Goal: Check status: Check status

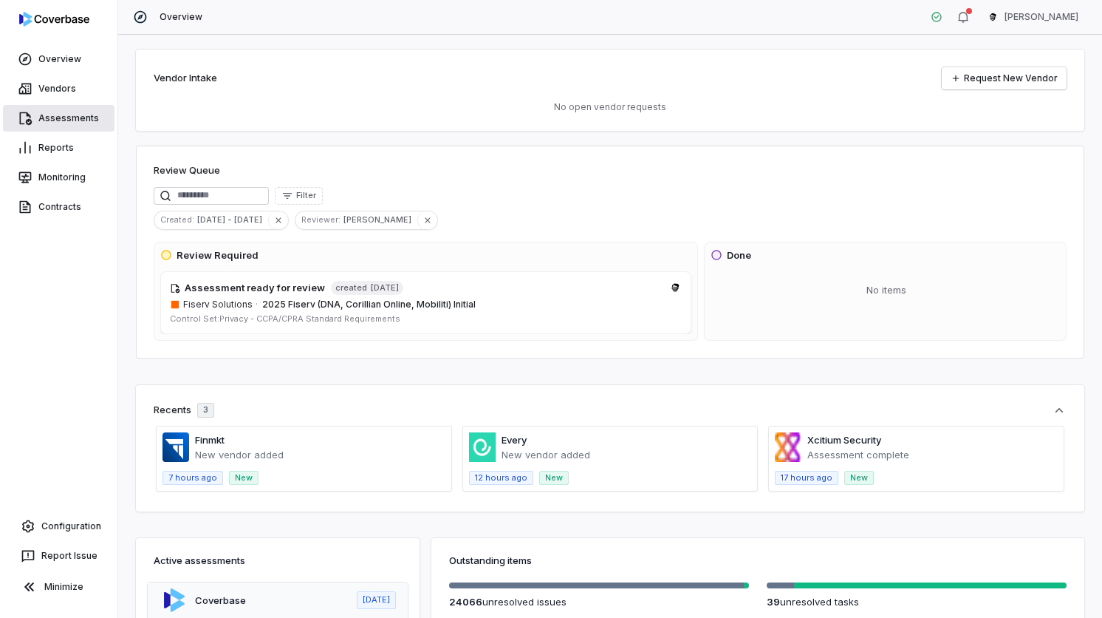
click at [69, 109] on link "Assessments" at bounding box center [59, 118] width 112 height 27
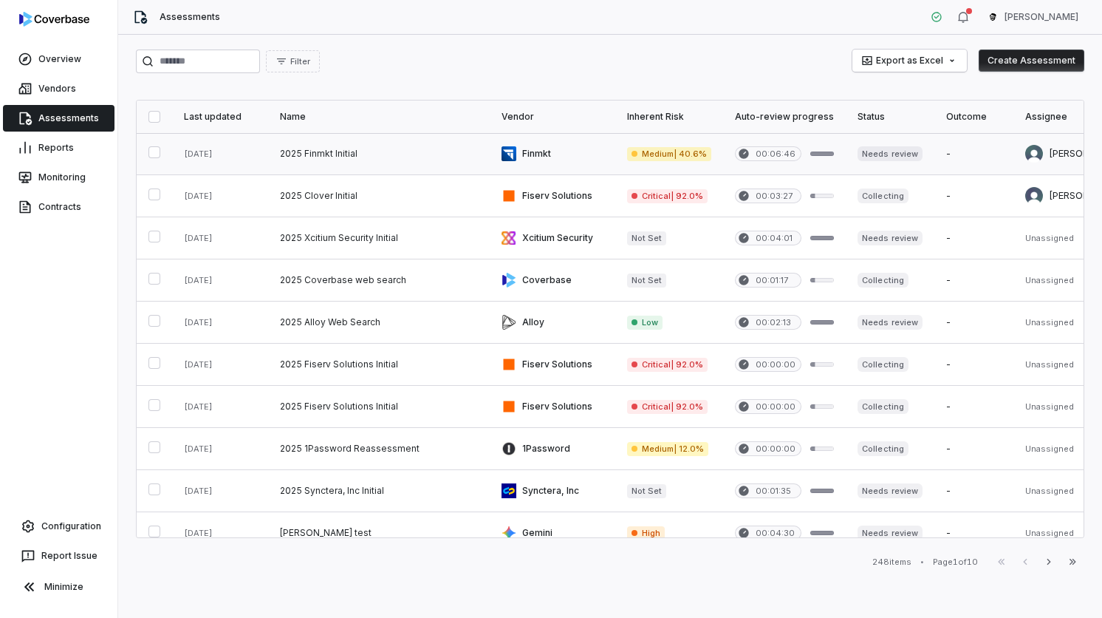
click at [287, 147] on link at bounding box center [379, 153] width 222 height 41
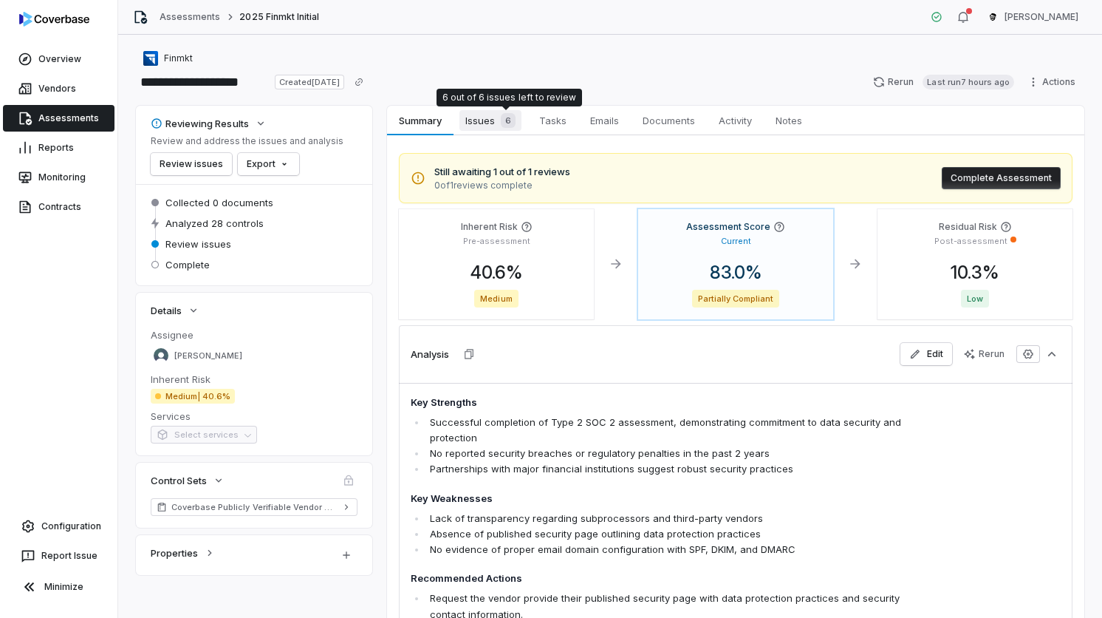
click at [490, 121] on span "Issues 6" at bounding box center [491, 120] width 62 height 21
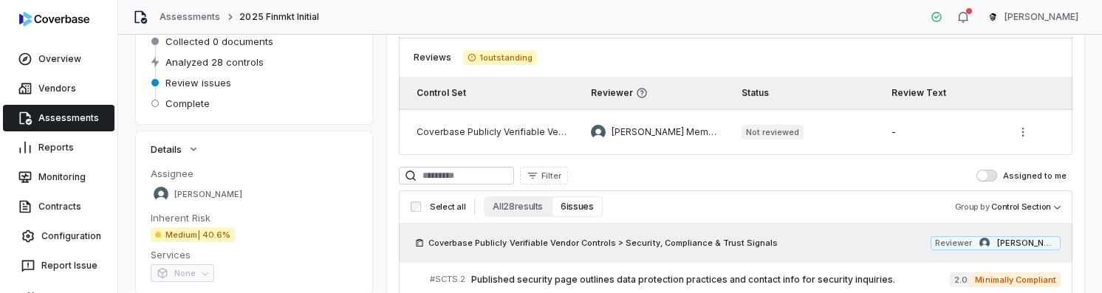
scroll to position [231, 0]
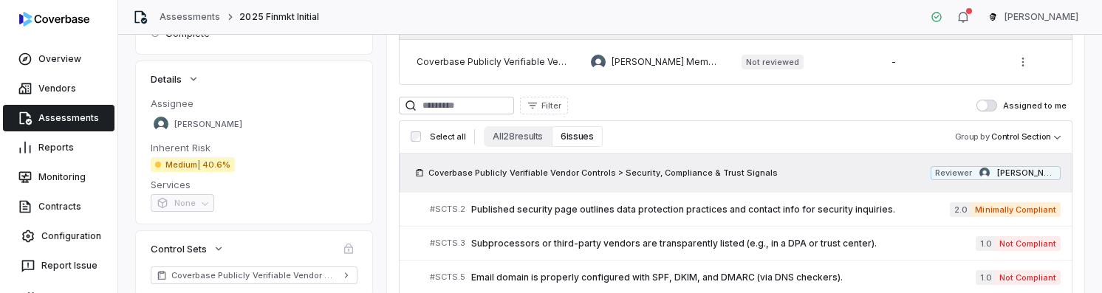
click at [547, 164] on div "Coverbase Publicly Verifiable Vendor Controls > Security, Compliance & Trust Si…" at bounding box center [736, 173] width 674 height 38
